Goal: Task Accomplishment & Management: Manage account settings

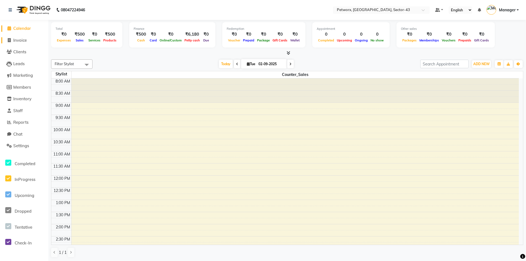
click at [21, 38] on span "Invoice" at bounding box center [20, 40] width 14 height 5
select select "service"
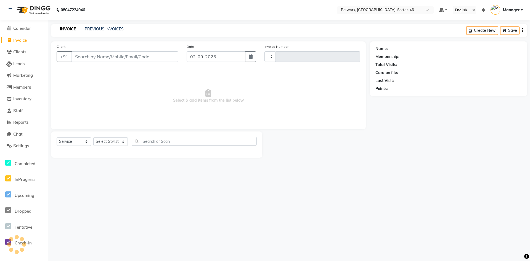
type input "0256"
select select "8169"
drag, startPoint x: 98, startPoint y: 25, endPoint x: 100, endPoint y: 30, distance: 4.9
click at [99, 26] on div "INVOICE PREVIOUS INVOICES Create New Save" at bounding box center [289, 30] width 476 height 13
click at [100, 30] on link "PREVIOUS INVOICES" at bounding box center [104, 28] width 39 height 5
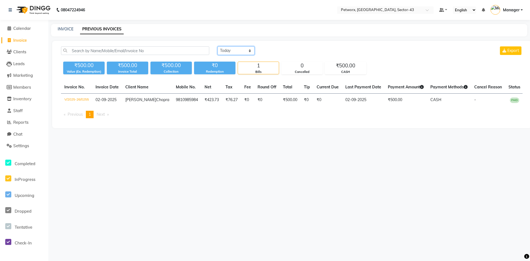
click at [244, 53] on select "[DATE] [DATE] Custom Range" at bounding box center [235, 50] width 37 height 9
select select "range"
click at [217, 46] on select "[DATE] [DATE] Custom Range" at bounding box center [235, 50] width 37 height 9
click at [282, 49] on input "02-09-2025" at bounding box center [281, 51] width 39 height 8
select select "9"
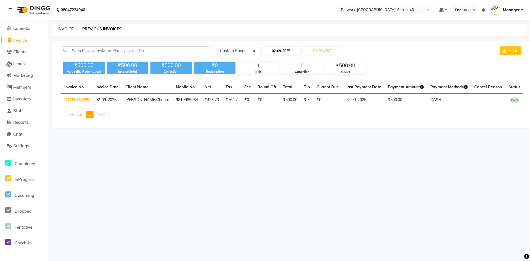
select select "2025"
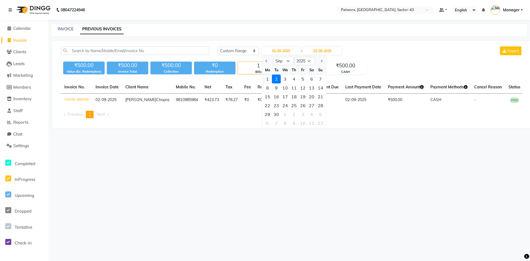
click at [269, 78] on div "1" at bounding box center [267, 79] width 9 height 9
type input "[DATE]"
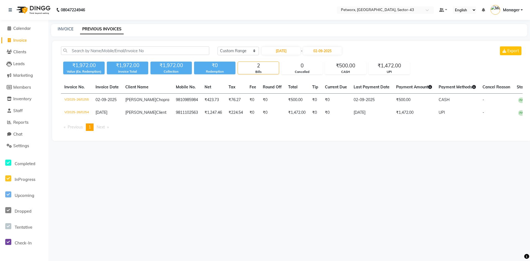
click at [198, 177] on div "08047224946 Select Location × Petworx, [GEOGRAPHIC_DATA], Sector-43 Default Pan…" at bounding box center [265, 130] width 530 height 261
click at [19, 30] on span "Calendar" at bounding box center [22, 28] width 18 height 5
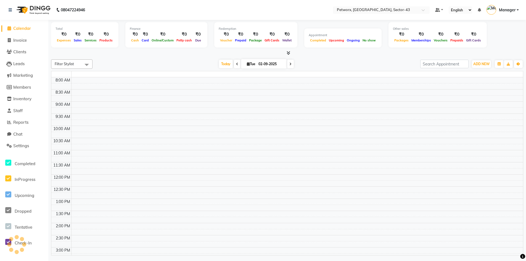
scroll to position [139, 0]
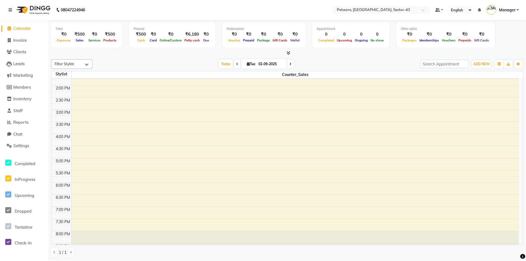
click at [178, 58] on div "Filter Stylist Select All Counter_Sales [DATE] [DATE] Toggle Dropdown Add Appoi…" at bounding box center [287, 158] width 472 height 203
click at [154, 62] on div "[DATE] [DATE]" at bounding box center [256, 64] width 322 height 8
click at [22, 42] on span "Invoice" at bounding box center [20, 40] width 14 height 5
select select "service"
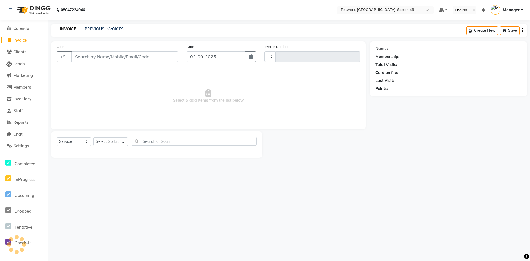
type input "0256"
select select "8169"
click at [25, 26] on span "Calendar" at bounding box center [22, 28] width 18 height 5
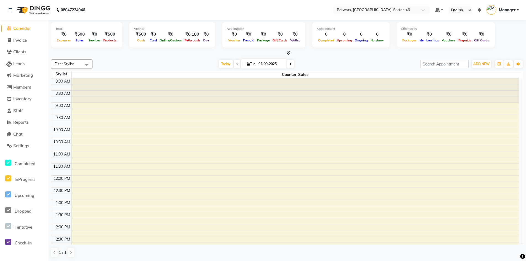
click at [506, 9] on span "Manager" at bounding box center [507, 10] width 17 height 6
drag, startPoint x: 322, startPoint y: 51, endPoint x: 210, endPoint y: 45, distance: 112.5
click at [322, 51] on div at bounding box center [287, 53] width 472 height 6
click at [28, 121] on span "Reports" at bounding box center [20, 122] width 15 height 5
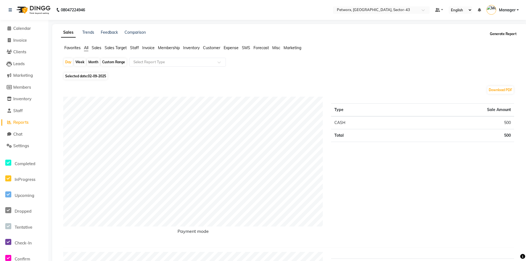
click at [503, 35] on button "Generate Report" at bounding box center [503, 34] width 30 height 8
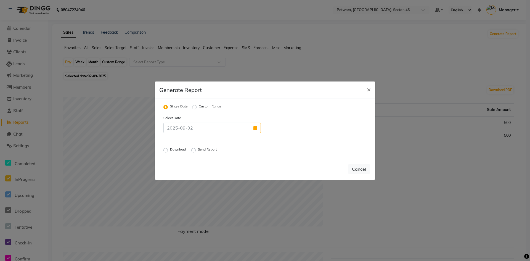
click at [198, 150] on label "Send Report" at bounding box center [208, 150] width 20 height 7
click at [194, 150] on input "Send Report" at bounding box center [194, 150] width 4 height 4
click at [356, 169] on button "Send" at bounding box center [360, 169] width 17 height 10
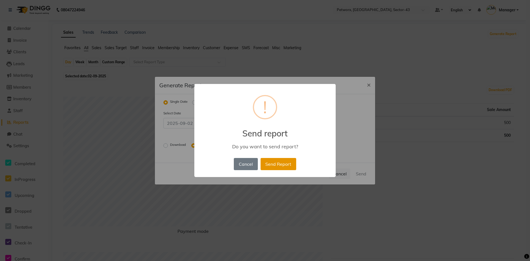
click at [277, 165] on button "Send Report" at bounding box center [279, 164] width 36 height 12
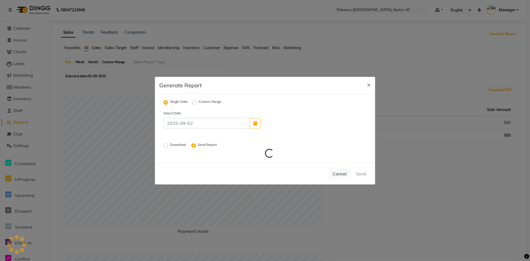
radio input "false"
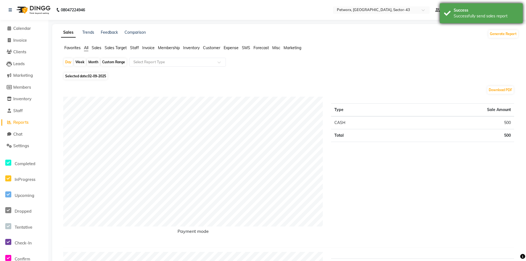
click at [500, 15] on div "Successfully send sales report" at bounding box center [485, 16] width 65 height 6
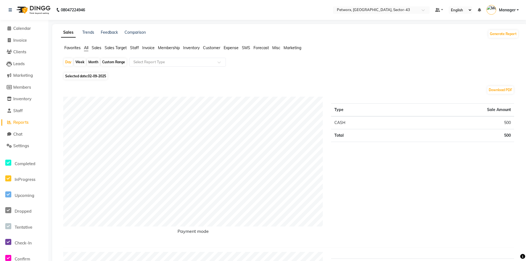
click at [516, 9] on link "Manager" at bounding box center [502, 10] width 32 height 9
click at [489, 39] on link "Sign out" at bounding box center [490, 39] width 51 height 9
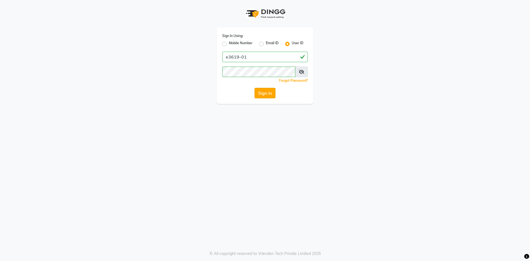
click at [262, 92] on button "Sign In" at bounding box center [264, 93] width 21 height 10
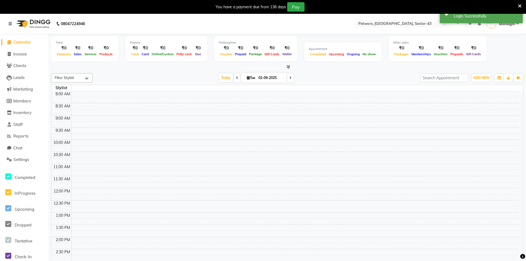
select select "en"
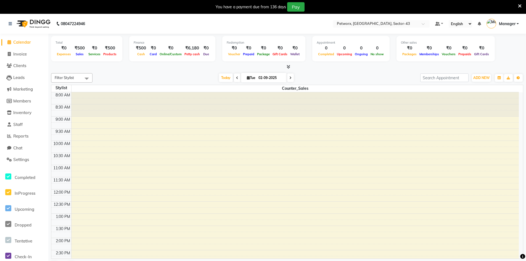
click at [363, 71] on div "Filter Stylist Select All Counter_Sales [DATE] [DATE] Toggle Dropdown Add Appoi…" at bounding box center [287, 172] width 472 height 203
click at [509, 25] on span "Manager" at bounding box center [507, 24] width 17 height 6
click at [490, 56] on link "Sign out" at bounding box center [490, 53] width 51 height 9
